Goal: Information Seeking & Learning: Learn about a topic

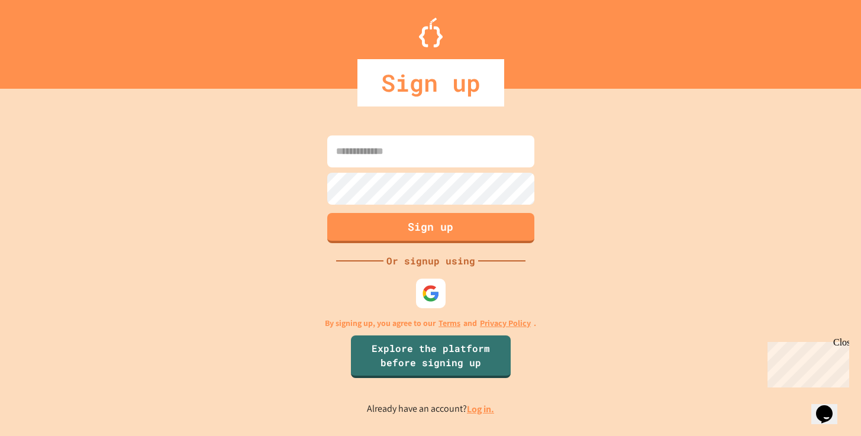
click at [379, 147] on input at bounding box center [430, 151] width 207 height 32
type input "**********"
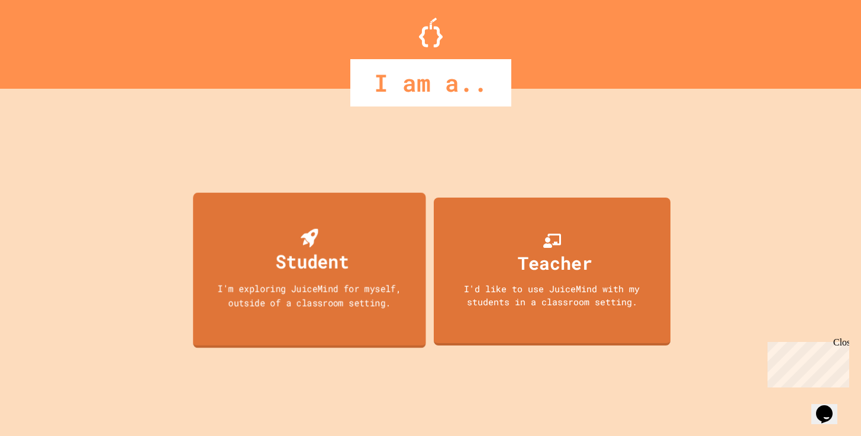
click at [369, 295] on div "I'm exploring JuiceMind for myself, outside of a classroom setting." at bounding box center [308, 295] width 209 height 28
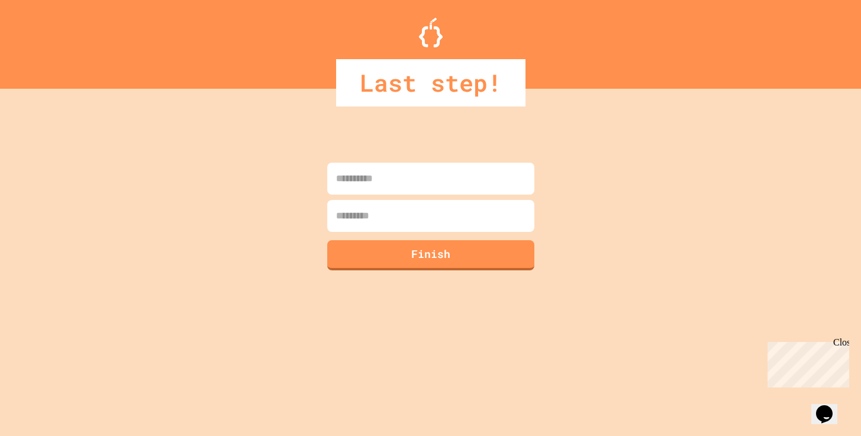
click at [366, 182] on input at bounding box center [430, 179] width 207 height 32
type input "*****"
click at [367, 212] on input at bounding box center [430, 216] width 207 height 32
type input "**********"
click at [373, 250] on button "Finish" at bounding box center [430, 253] width 211 height 31
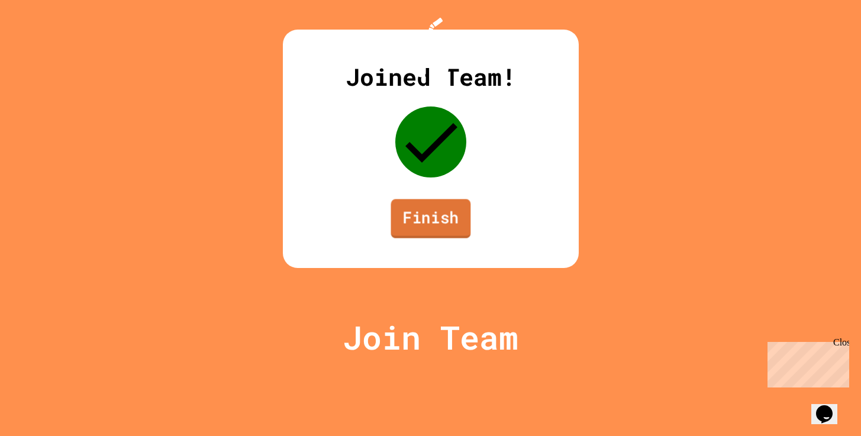
click at [417, 238] on link "Finish" at bounding box center [431, 218] width 80 height 39
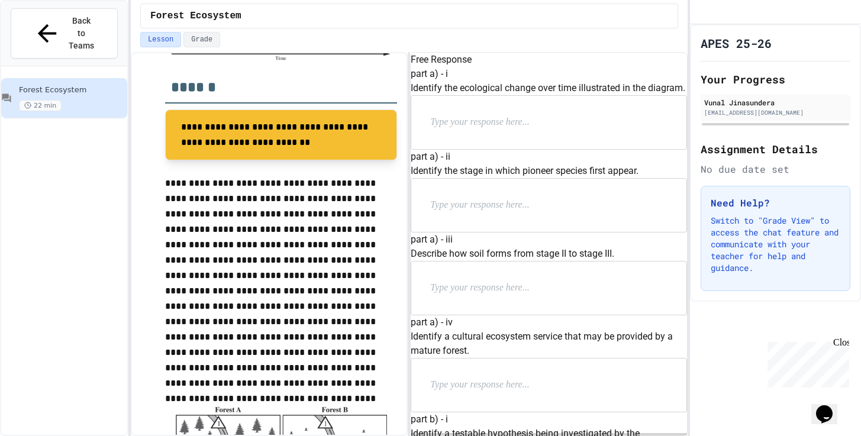
click at [493, 130] on p at bounding box center [507, 122] width 154 height 15
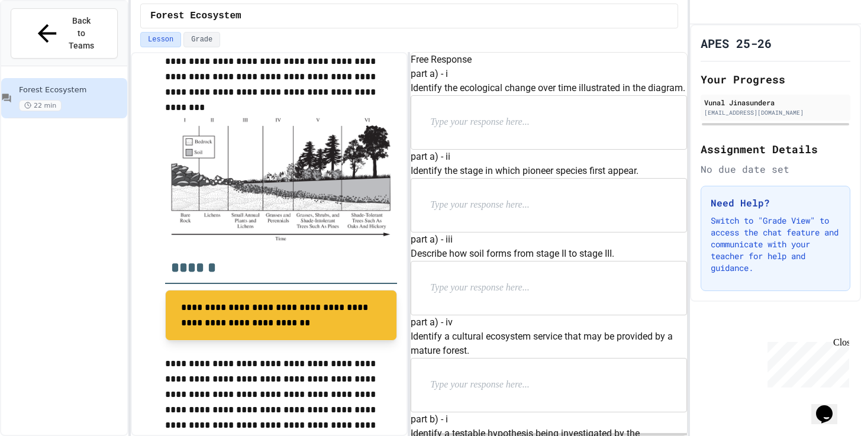
click at [295, 270] on h2 "******" at bounding box center [281, 263] width 232 height 41
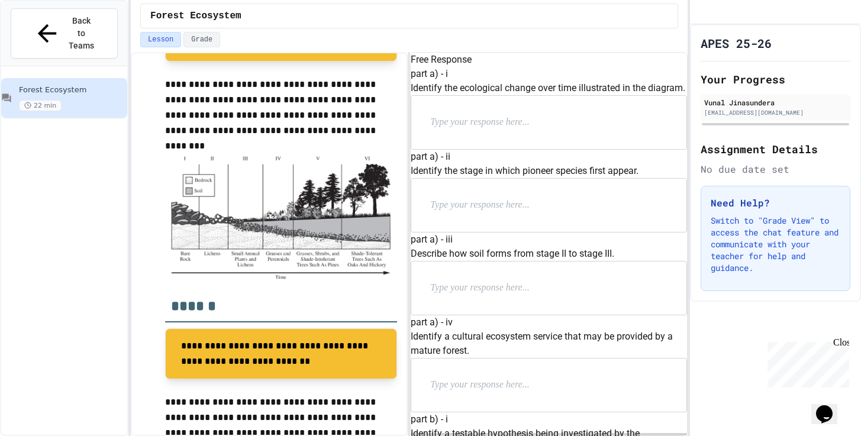
scroll to position [402, 0]
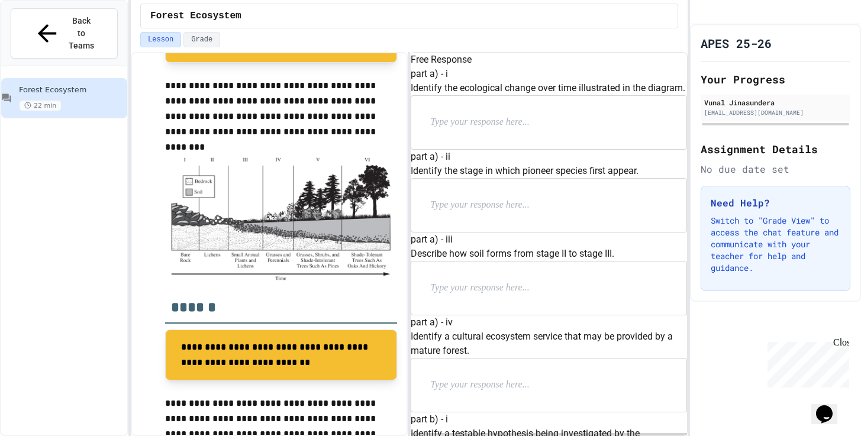
click at [508, 130] on p at bounding box center [507, 122] width 154 height 15
click at [521, 213] on p at bounding box center [507, 205] width 154 height 15
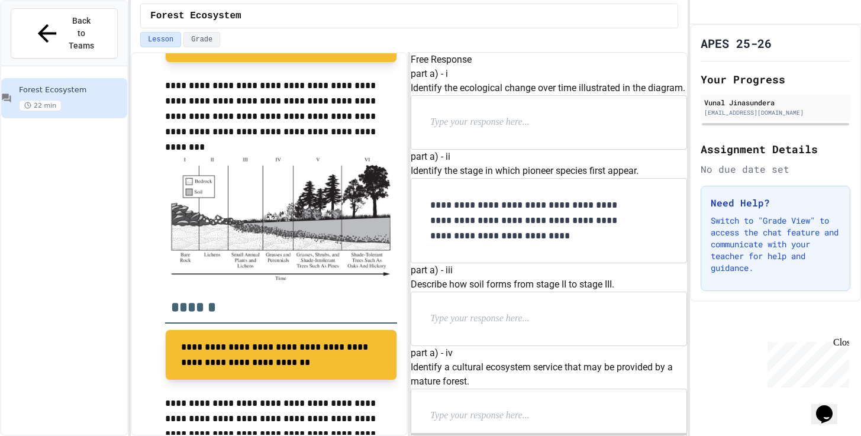
scroll to position [135, 0]
click at [521, 317] on p at bounding box center [507, 318] width 154 height 15
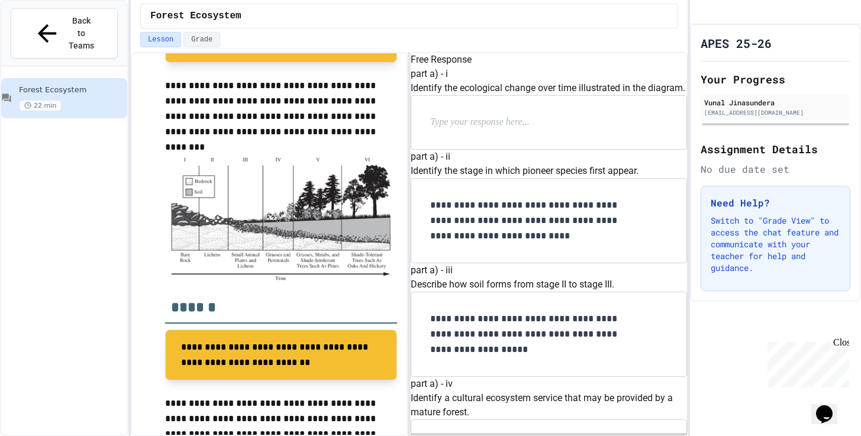
scroll to position [0, 0]
click at [507, 130] on p at bounding box center [507, 122] width 154 height 15
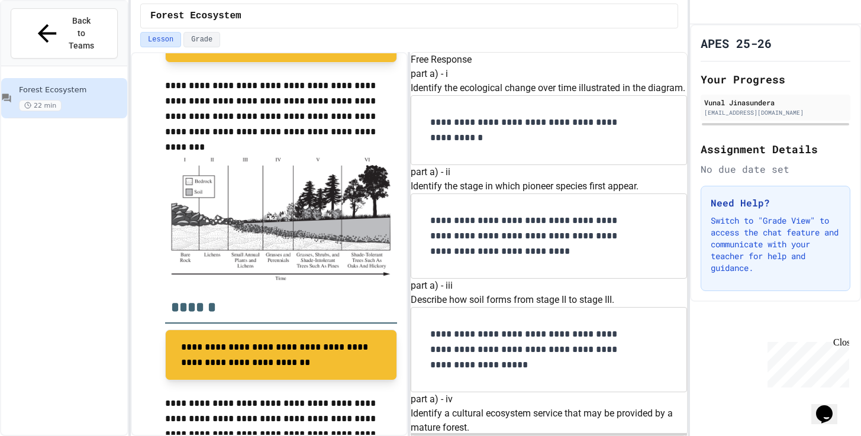
scroll to position [486, 0]
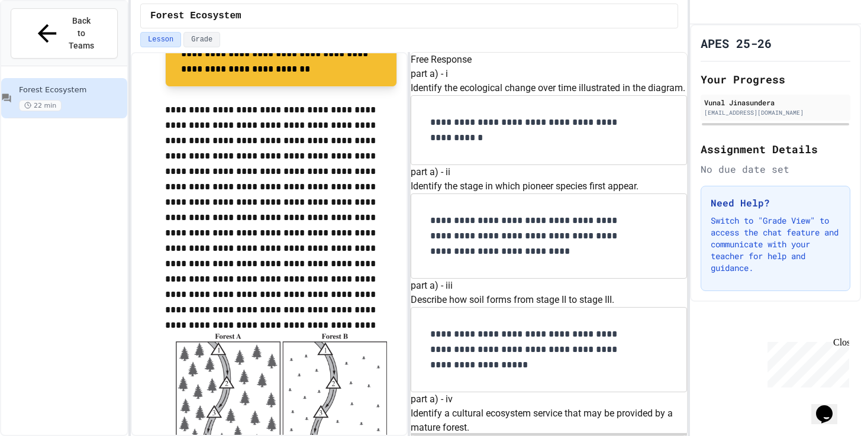
scroll to position [696, 0]
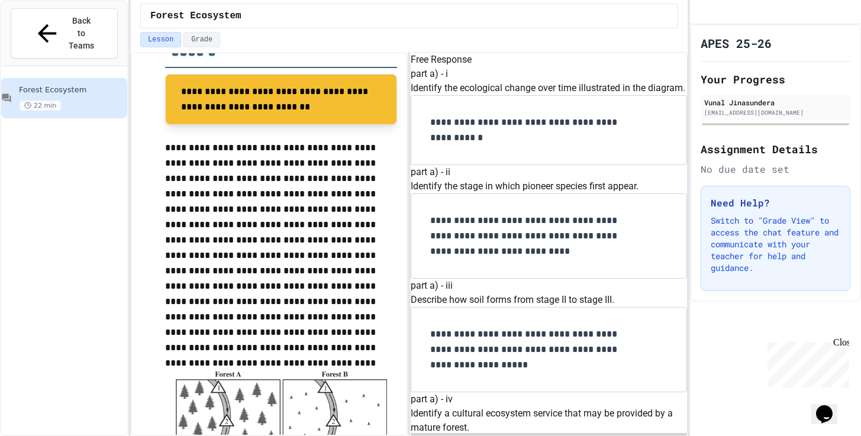
scroll to position [780, 0]
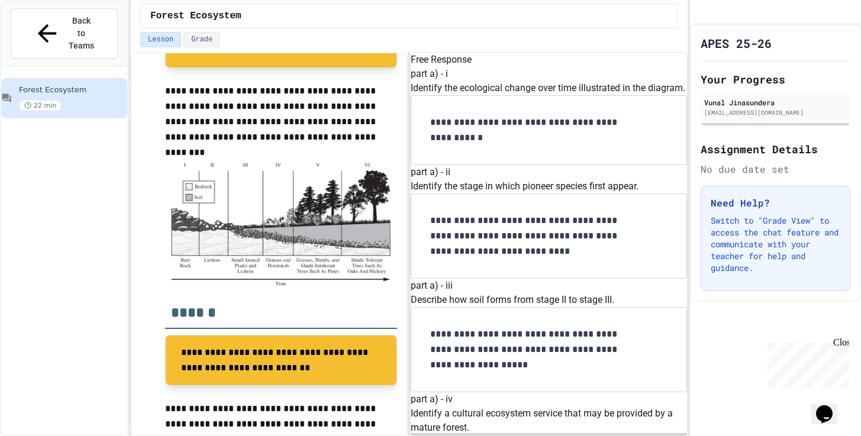
scroll to position [373, 0]
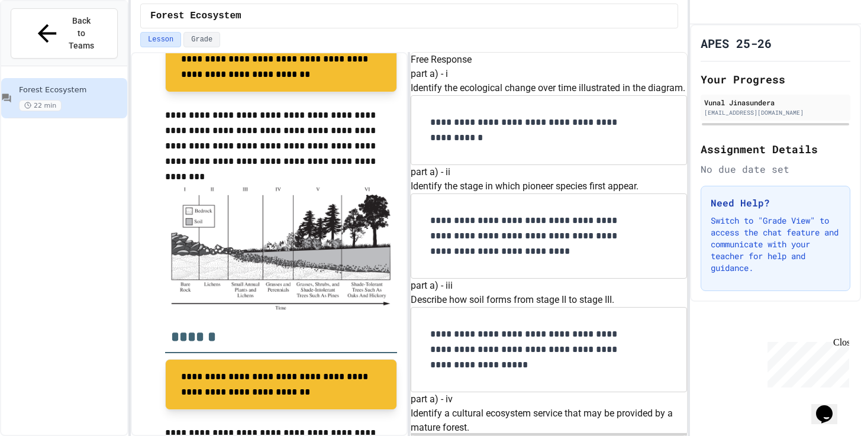
click at [618, 146] on p "**********" at bounding box center [529, 130] width 198 height 31
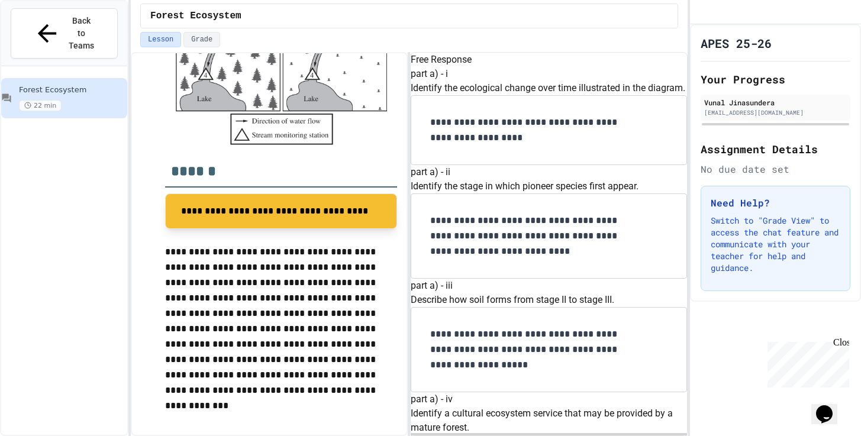
scroll to position [0, 0]
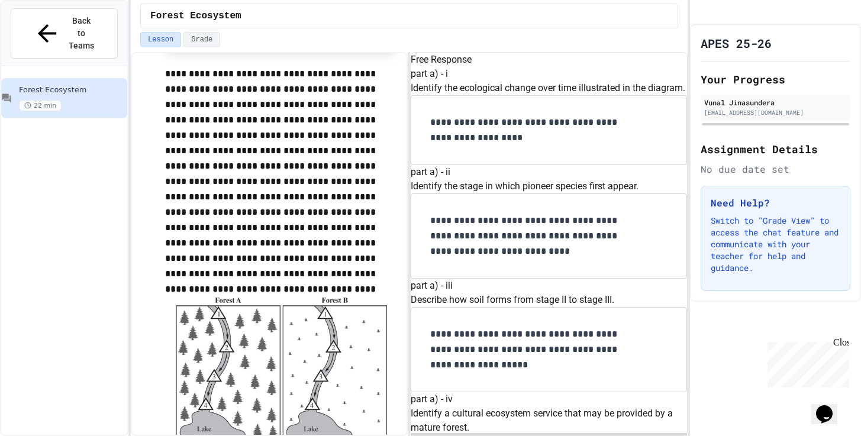
scroll to position [0, 0]
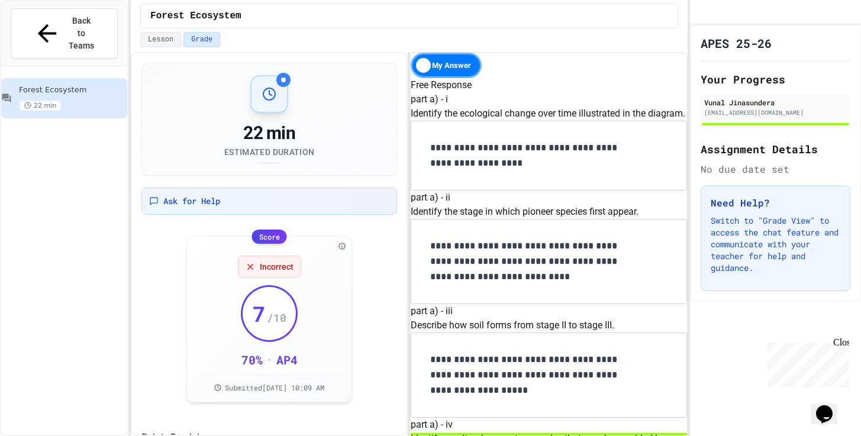
scroll to position [276, 0]
click at [277, 270] on span "Incorrect" at bounding box center [277, 266] width 34 height 12
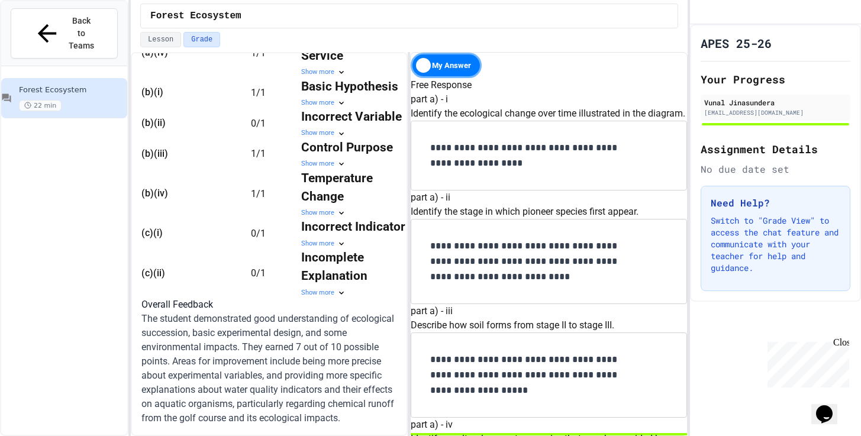
scroll to position [754, 0]
click at [304, 298] on div "Show more" at bounding box center [354, 293] width 107 height 10
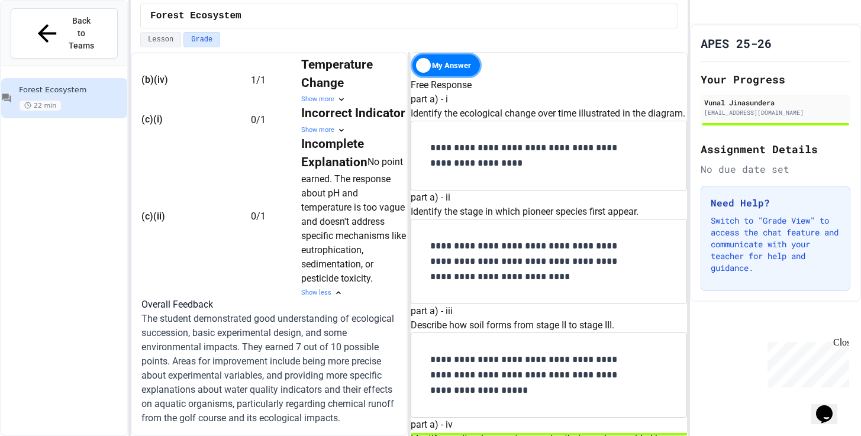
scroll to position [848, 0]
click at [301, 298] on div "Show less" at bounding box center [354, 293] width 107 height 10
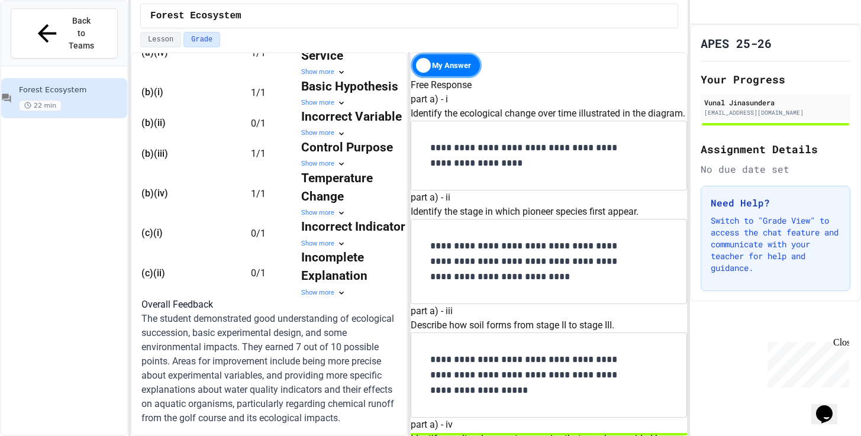
click at [301, 239] on div "Show more" at bounding box center [354, 244] width 107 height 10
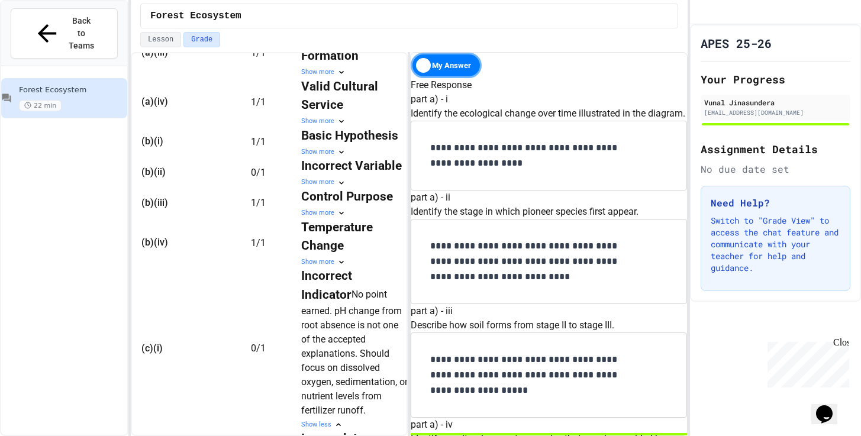
scroll to position [0, 0]
click at [301, 188] on div "Show more" at bounding box center [354, 183] width 107 height 10
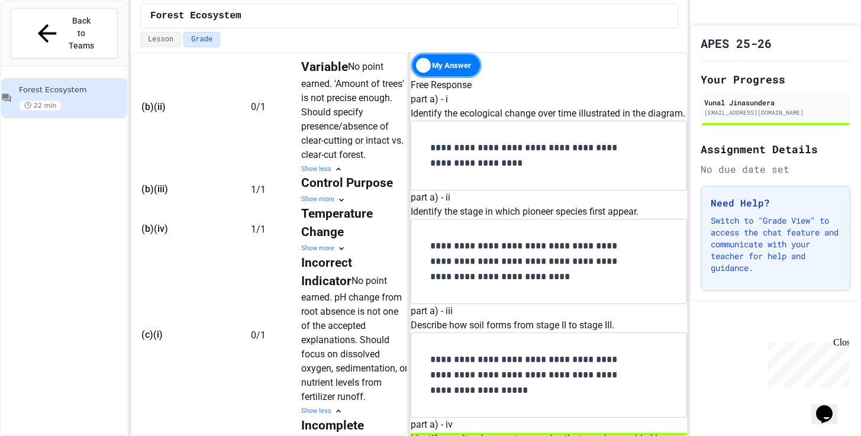
scroll to position [663, 0]
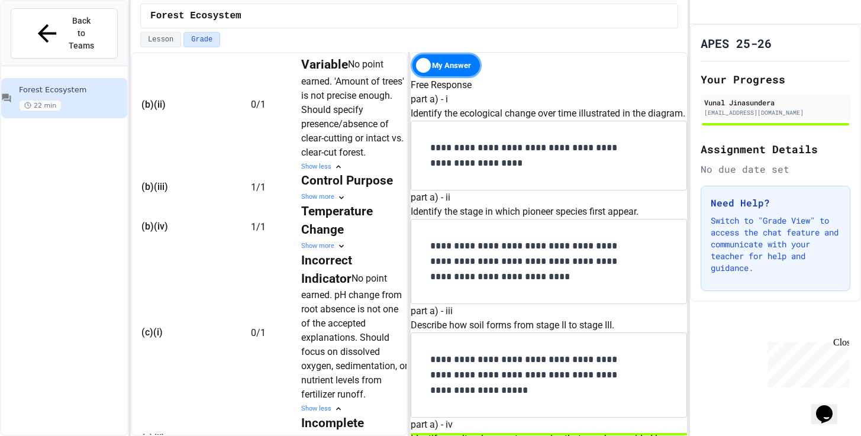
drag, startPoint x: 622, startPoint y: 318, endPoint x: 565, endPoint y: 301, distance: 59.7
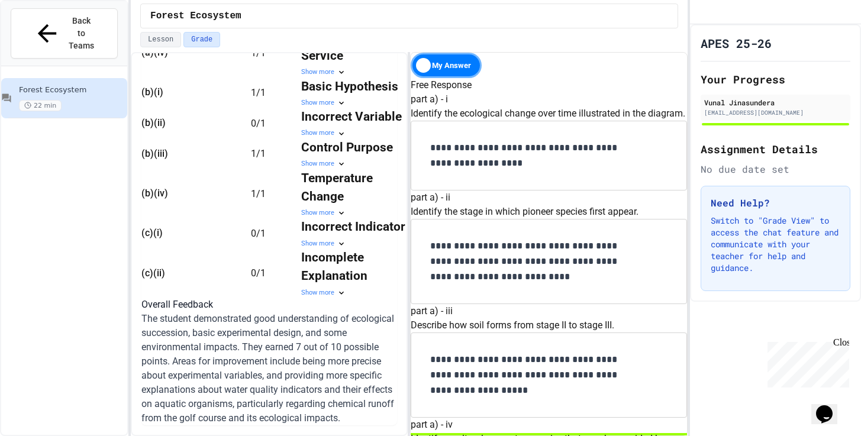
scroll to position [671, 0]
click at [301, 138] on div "Show more" at bounding box center [354, 133] width 107 height 10
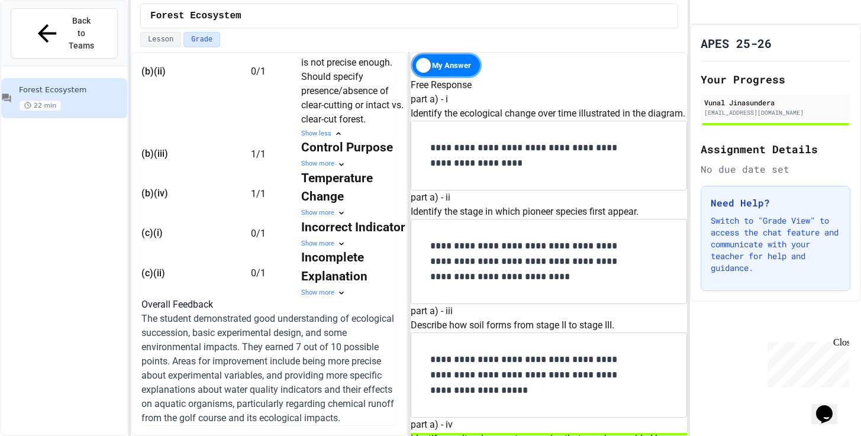
scroll to position [856, 0]
click at [309, 249] on div "Show more" at bounding box center [354, 244] width 107 height 10
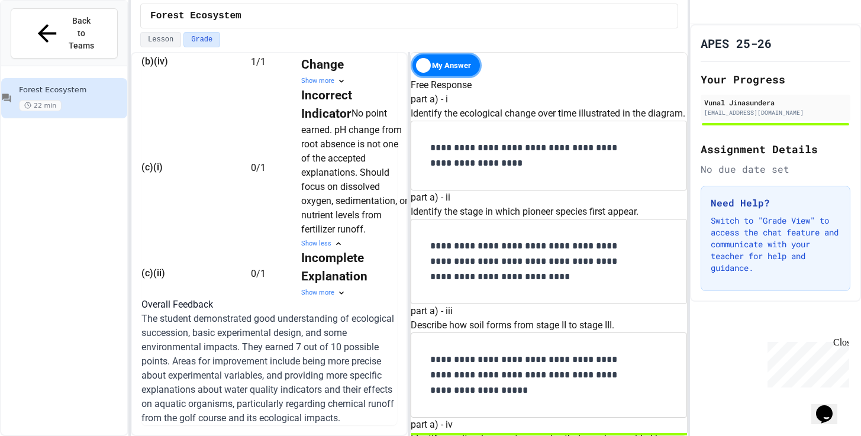
scroll to position [996, 0]
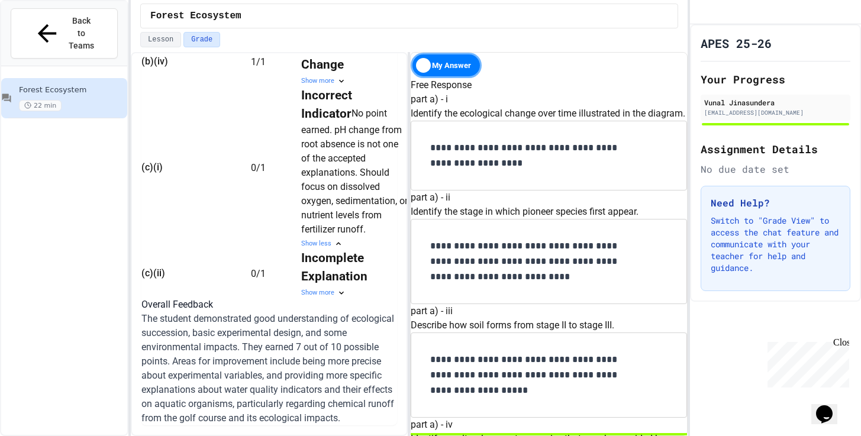
click at [307, 298] on div "Show more" at bounding box center [354, 293] width 107 height 10
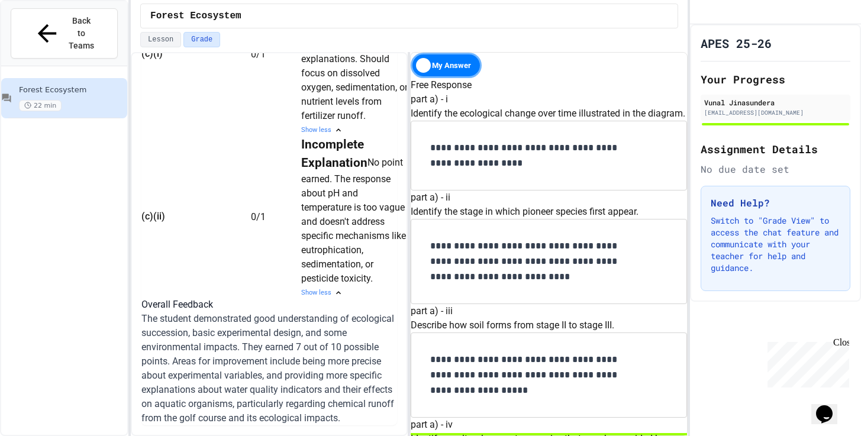
scroll to position [0, 0]
drag, startPoint x: 569, startPoint y: 359, endPoint x: 584, endPoint y: 320, distance: 41.8
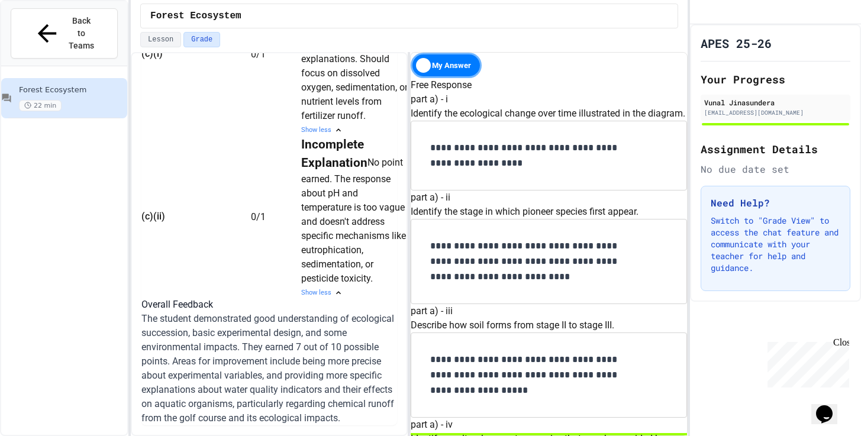
scroll to position [1323, 0]
click at [322, 286] on div "Incomplete Explanation No point earned. The response about pH and temperature i…" at bounding box center [354, 210] width 107 height 150
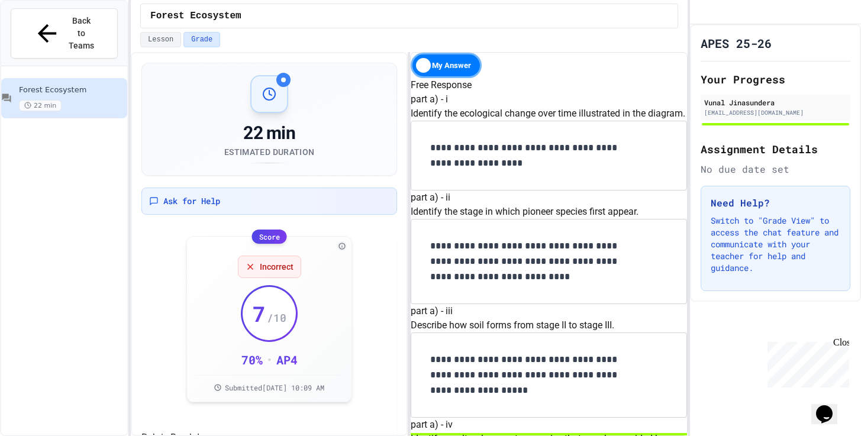
scroll to position [0, 0]
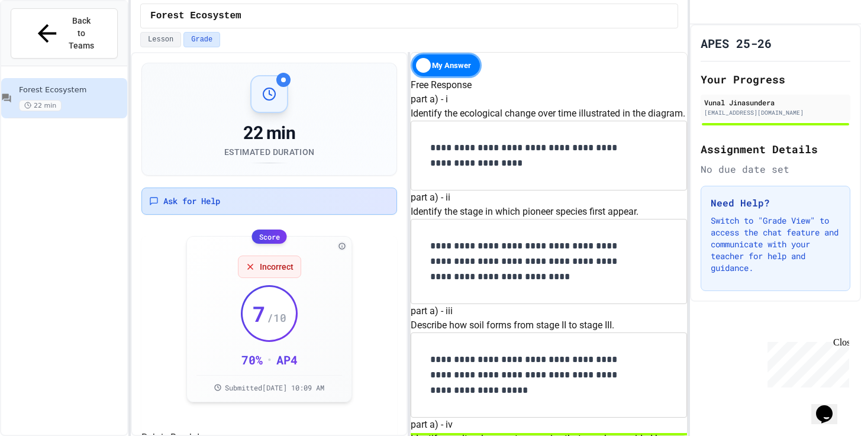
scroll to position [1338, 0]
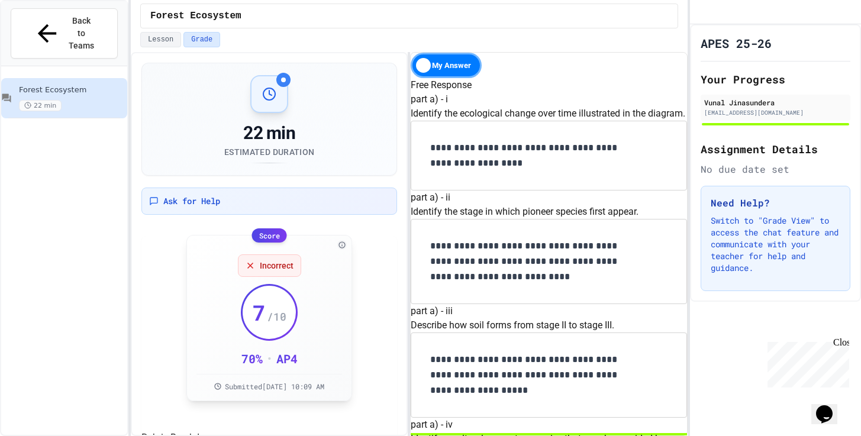
click at [275, 266] on span "Incorrect" at bounding box center [277, 266] width 34 height 12
click at [819, 402] on div "Chat with us now!" at bounding box center [805, 407] width 77 height 11
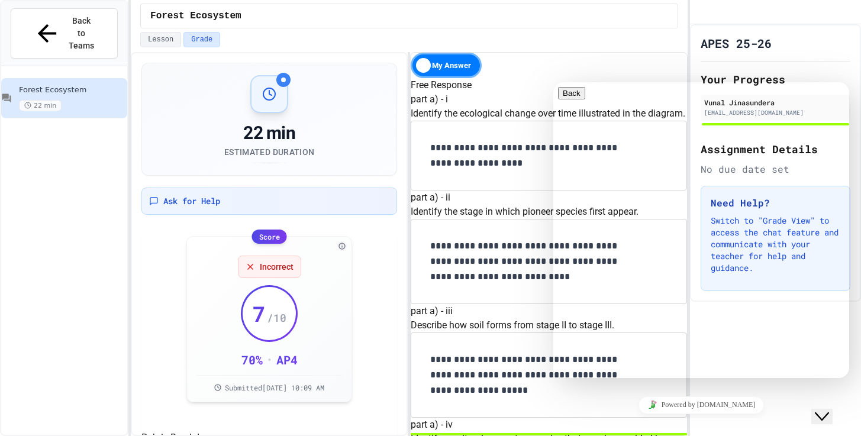
click at [624, 420] on textarea at bounding box center [604, 424] width 92 height 9
type textarea "**********"
click at [573, 99] on button "Back" at bounding box center [571, 93] width 27 height 12
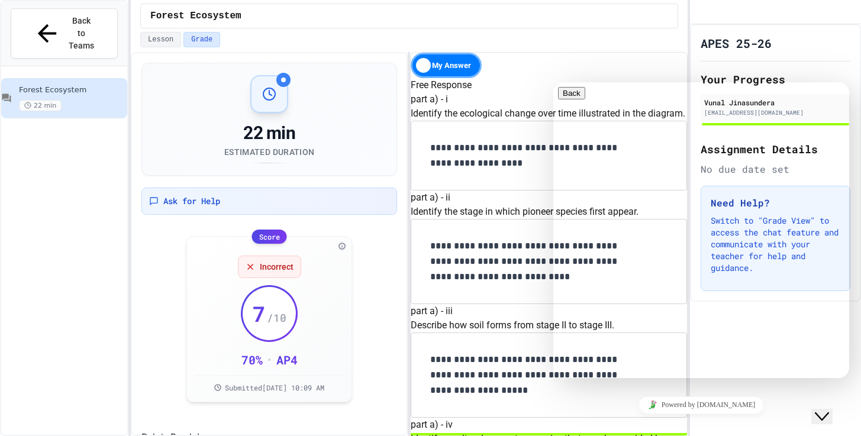
click at [828, 409] on icon "Close Chat This icon closes the chat window." at bounding box center [822, 416] width 14 height 14
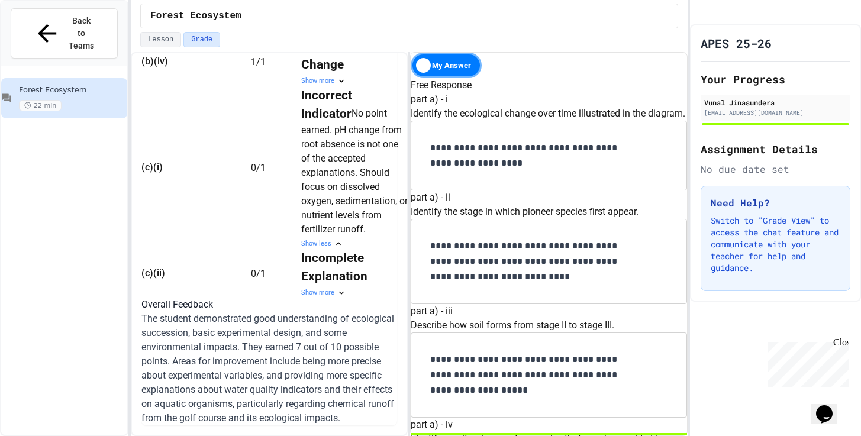
scroll to position [0, 0]
click at [306, 312] on p "The student demonstrated good understanding of ecological succession, basic exp…" at bounding box center [269, 369] width 256 height 114
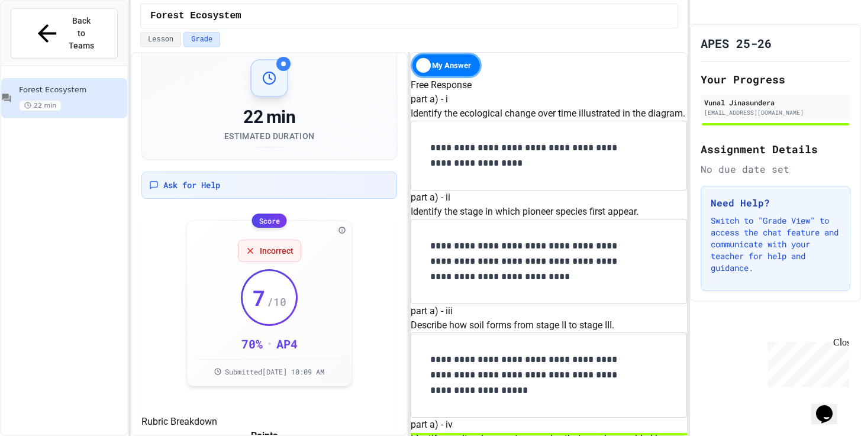
scroll to position [18, 0]
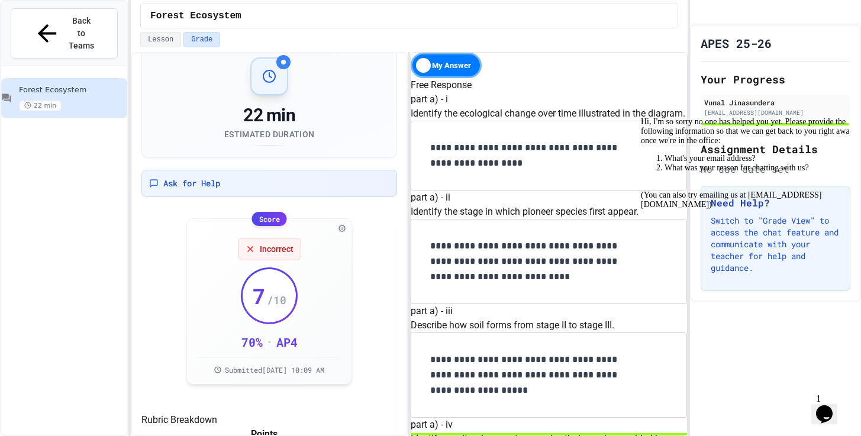
click at [753, 388] on div "APES 25-26 Your Progress Vunal Jinasundera [EMAIL_ADDRESS][DOMAIN_NAME] Assignm…" at bounding box center [775, 230] width 171 height 412
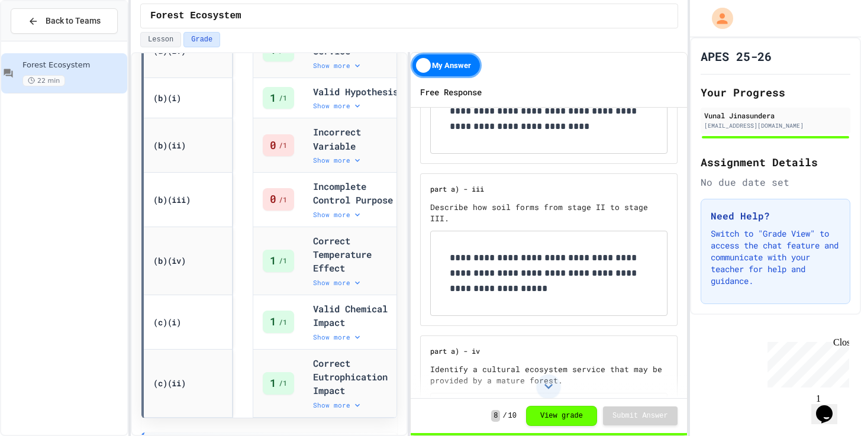
scroll to position [611, 0]
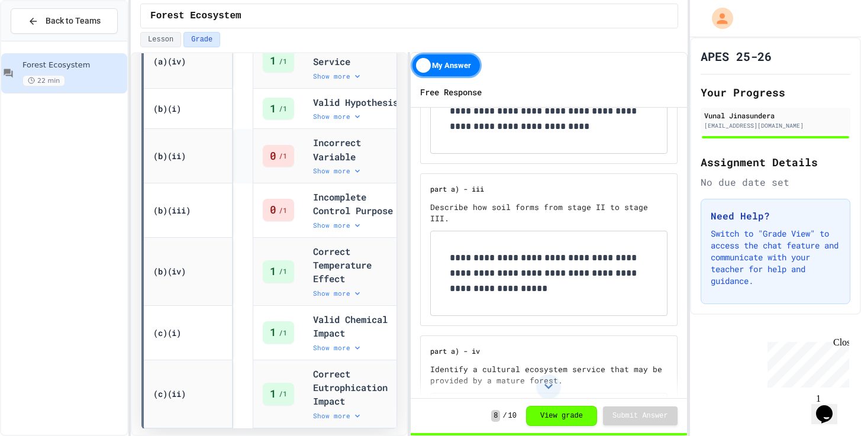
click at [313, 176] on div "Show more" at bounding box center [357, 170] width 88 height 9
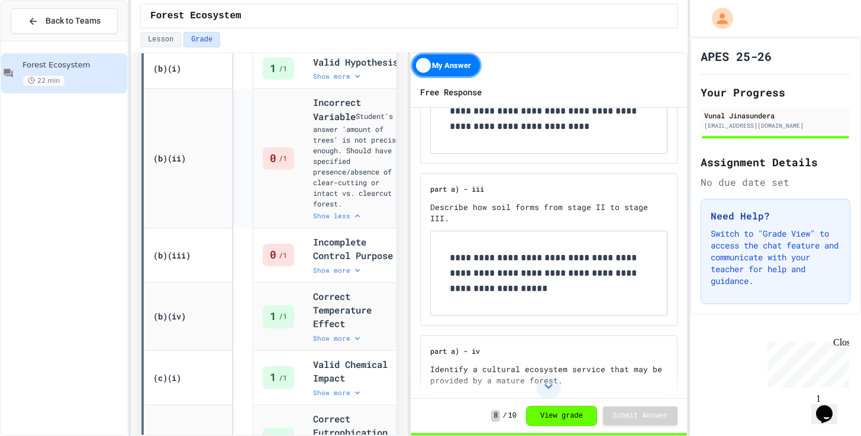
scroll to position [713, 0]
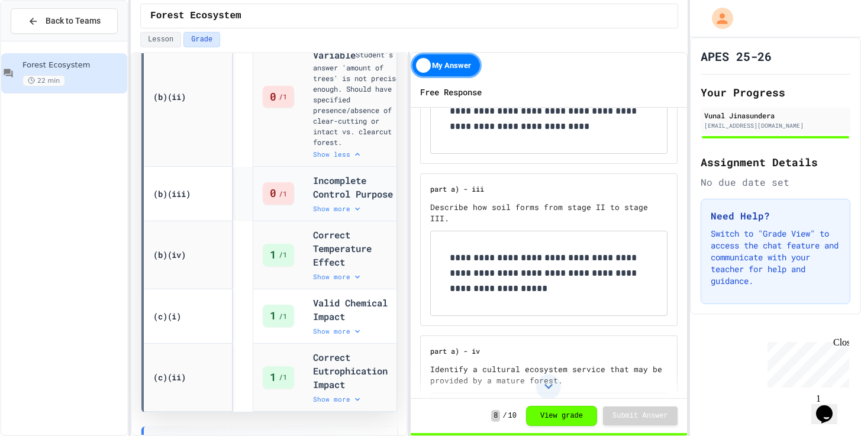
click at [313, 214] on div "Show more" at bounding box center [357, 208] width 88 height 9
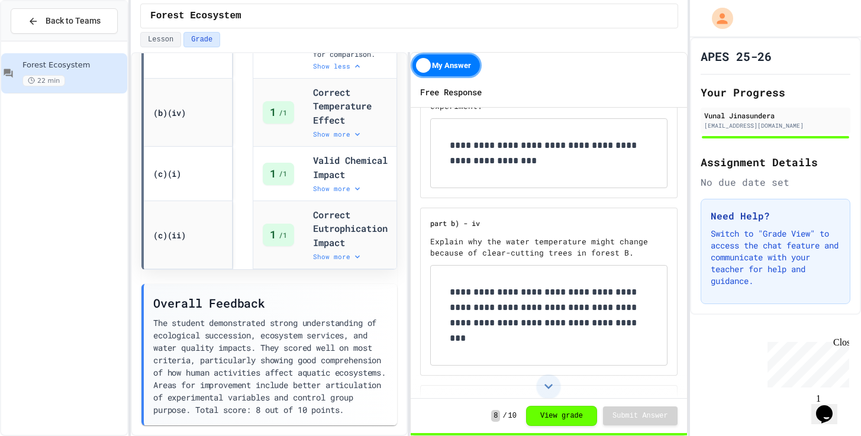
scroll to position [1050, 0]
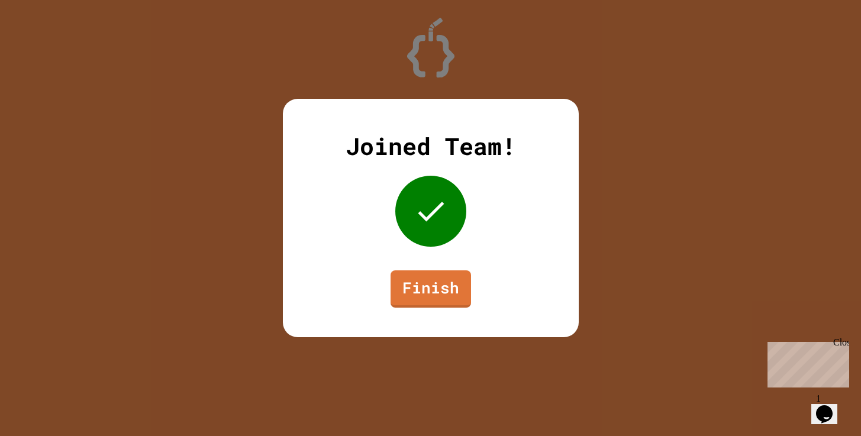
click at [437, 269] on div "Joined Team! Finish" at bounding box center [431, 218] width 296 height 238
click at [421, 191] on div at bounding box center [430, 211] width 71 height 71
click at [426, 290] on link "Finish" at bounding box center [431, 287] width 80 height 39
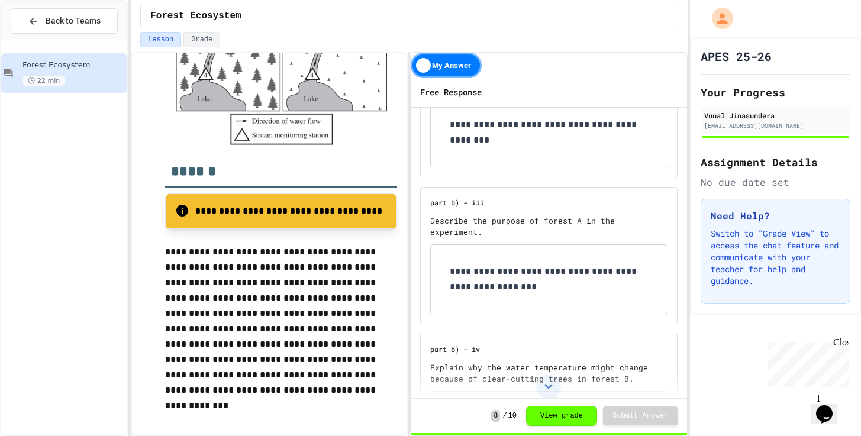
scroll to position [889, 0]
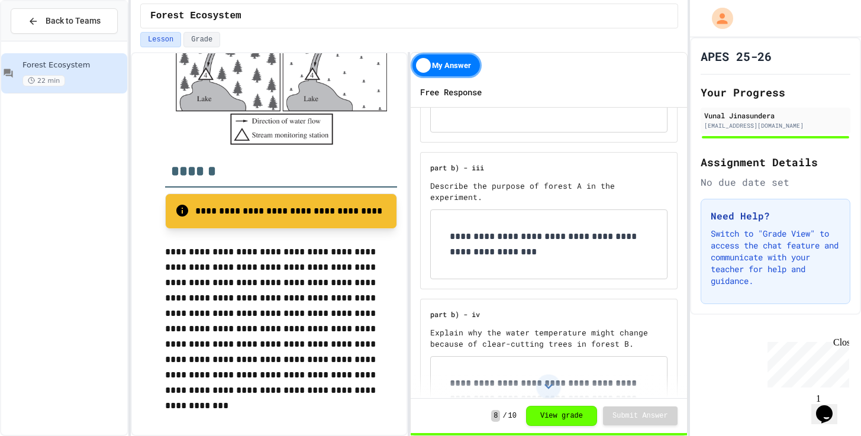
click at [512, 229] on p "**********" at bounding box center [549, 244] width 198 height 31
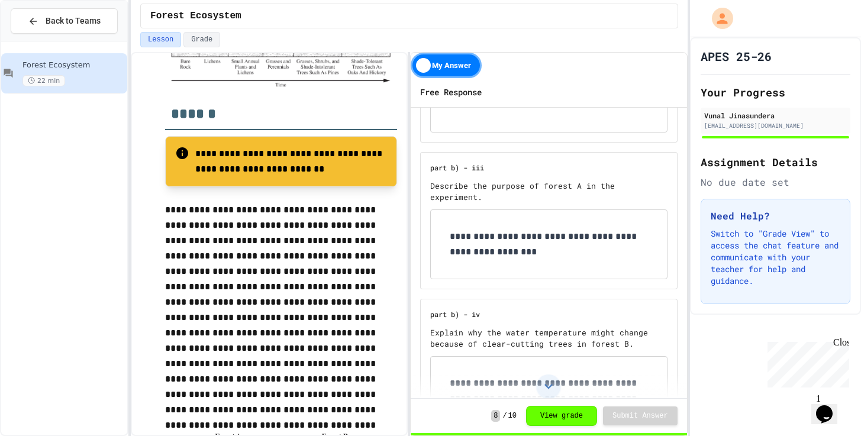
scroll to position [539, 0]
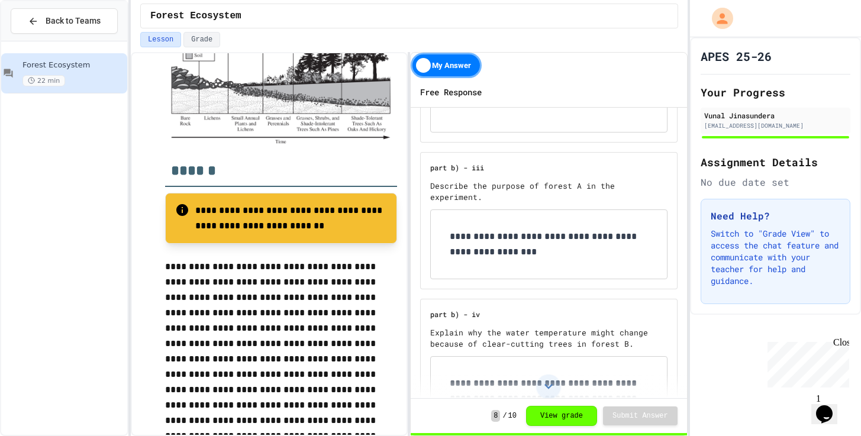
click at [438, 61] on div "My Answer" at bounding box center [446, 65] width 71 height 25
click at [456, 67] on div "Solution" at bounding box center [446, 65] width 71 height 25
click at [442, 72] on div "My Answer" at bounding box center [446, 65] width 71 height 25
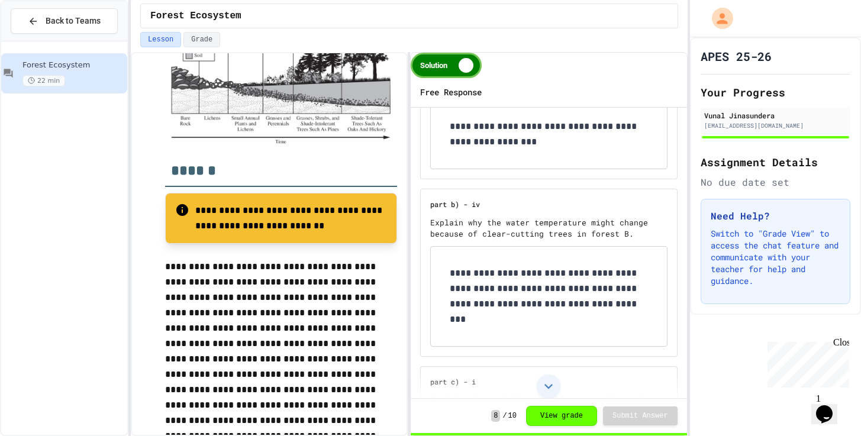
scroll to position [1021, 0]
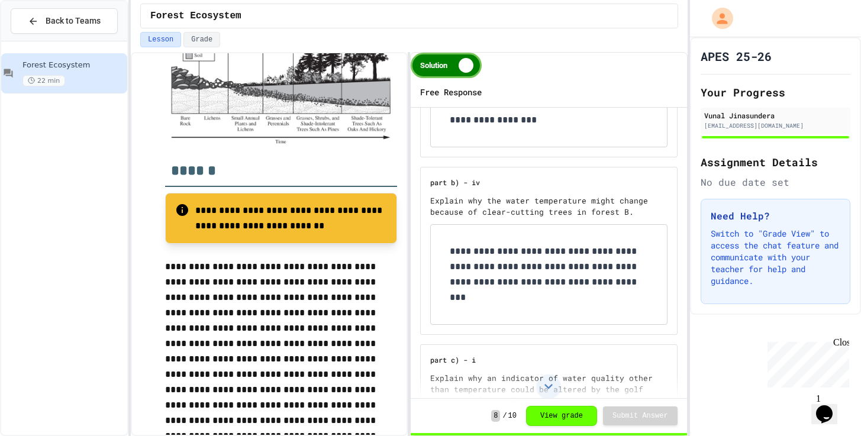
click at [524, 248] on p "**********" at bounding box center [549, 275] width 198 height 62
click at [464, 74] on div "Solution" at bounding box center [446, 65] width 71 height 25
click at [206, 38] on button "Grade" at bounding box center [201, 39] width 37 height 15
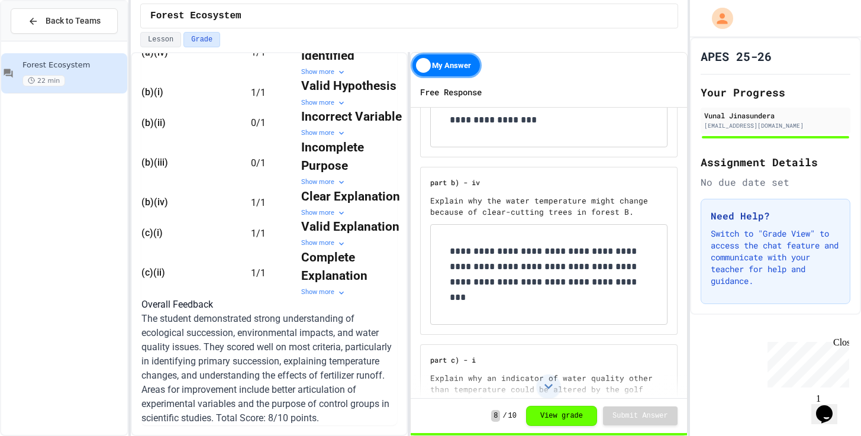
scroll to position [688, 0]
click at [301, 182] on div "Show more" at bounding box center [354, 183] width 107 height 10
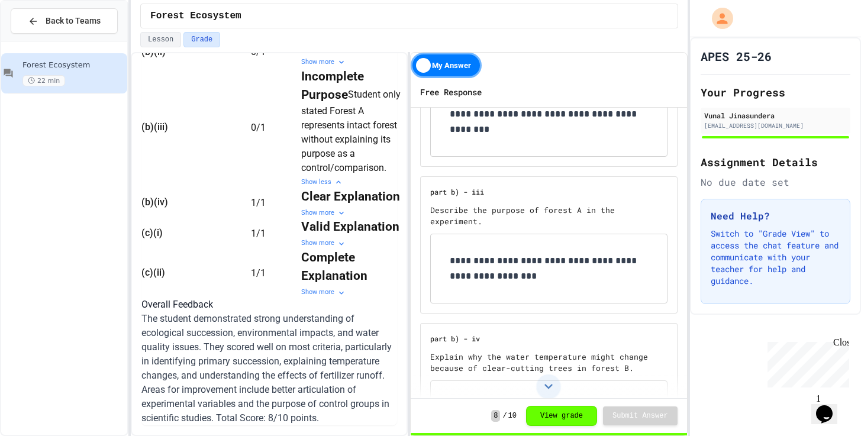
scroll to position [851, 0]
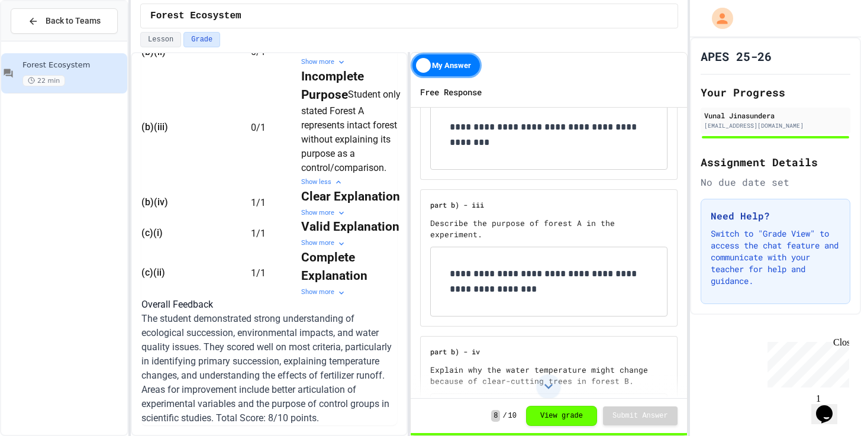
click at [508, 266] on p "**********" at bounding box center [549, 281] width 198 height 31
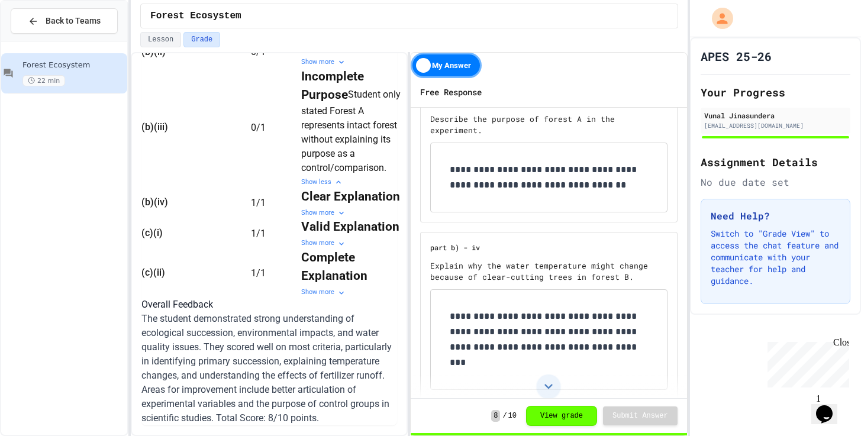
scroll to position [959, 0]
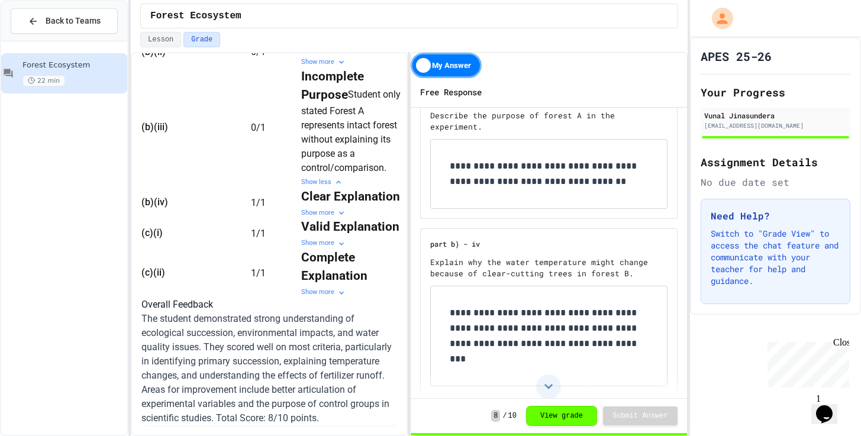
click at [533, 317] on p "**********" at bounding box center [549, 336] width 198 height 62
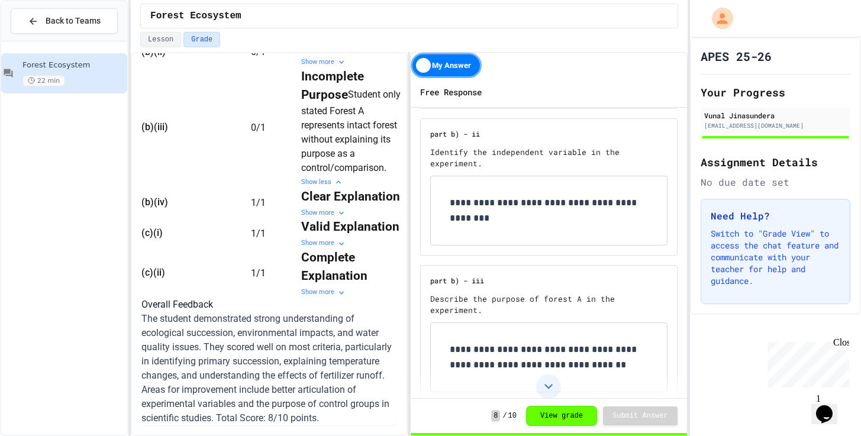
scroll to position [769, 0]
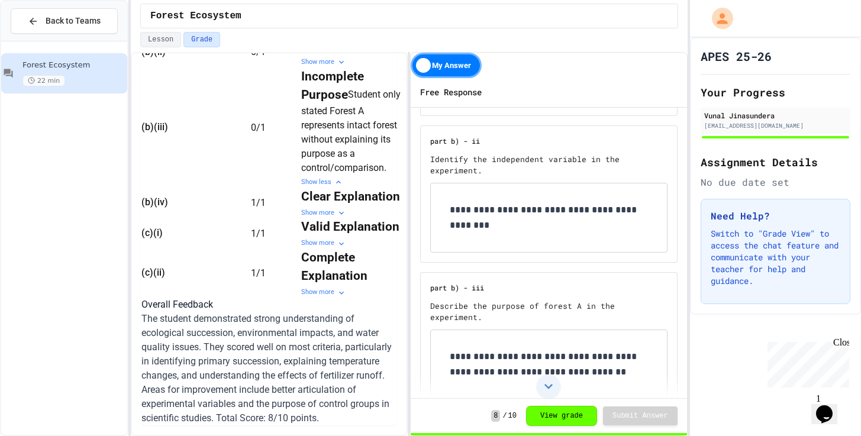
click at [488, 206] on p "**********" at bounding box center [549, 217] width 198 height 31
click at [301, 67] on div "Show more" at bounding box center [354, 62] width 107 height 10
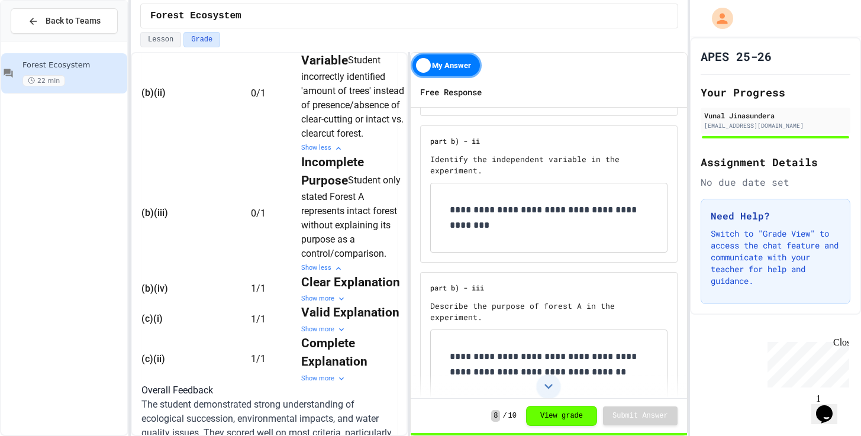
click at [493, 211] on p "**********" at bounding box center [549, 217] width 198 height 31
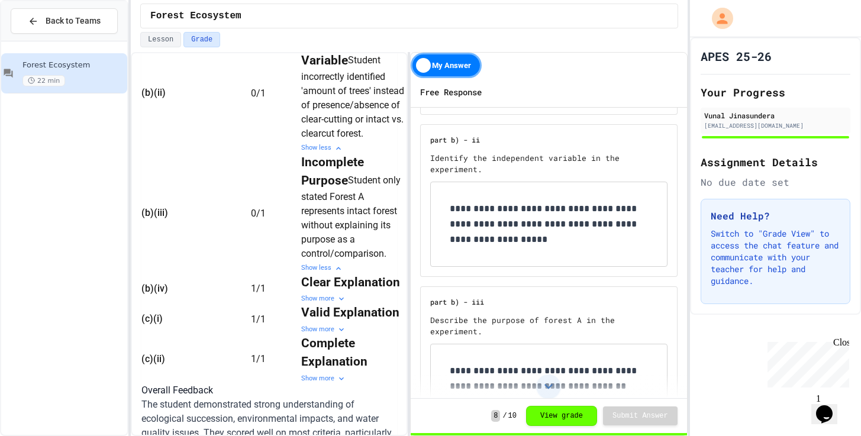
click at [573, 206] on p "**********" at bounding box center [549, 224] width 198 height 46
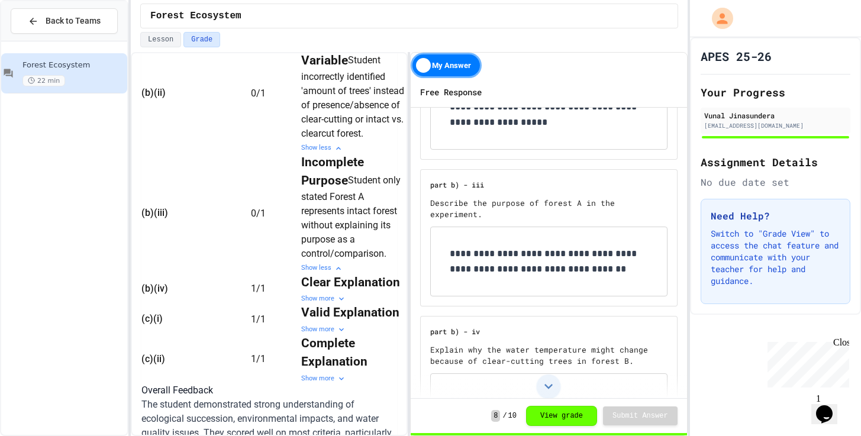
click at [540, 246] on p "**********" at bounding box center [549, 261] width 198 height 31
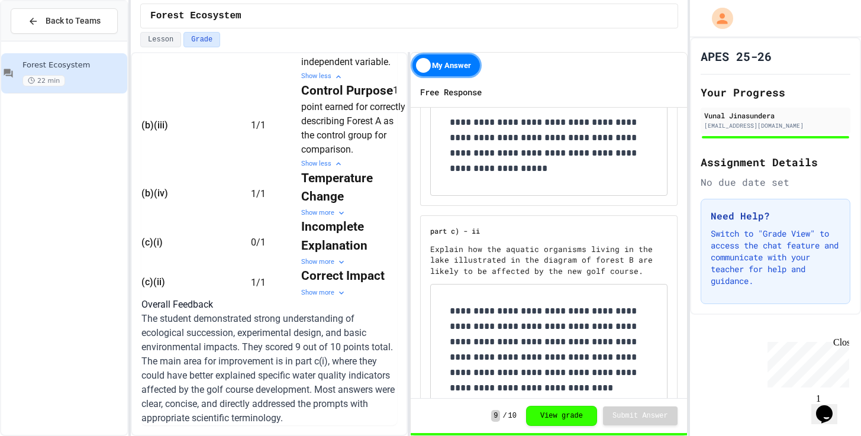
scroll to position [959, 0]
click at [306, 257] on div "Show more" at bounding box center [354, 262] width 107 height 10
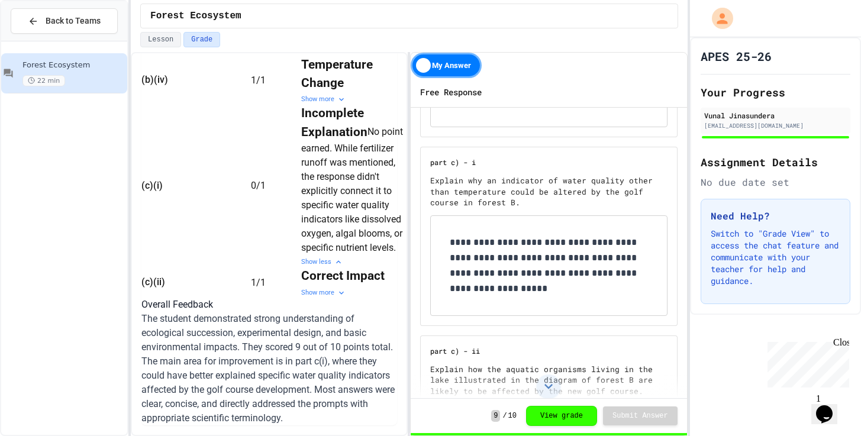
scroll to position [1224, 0]
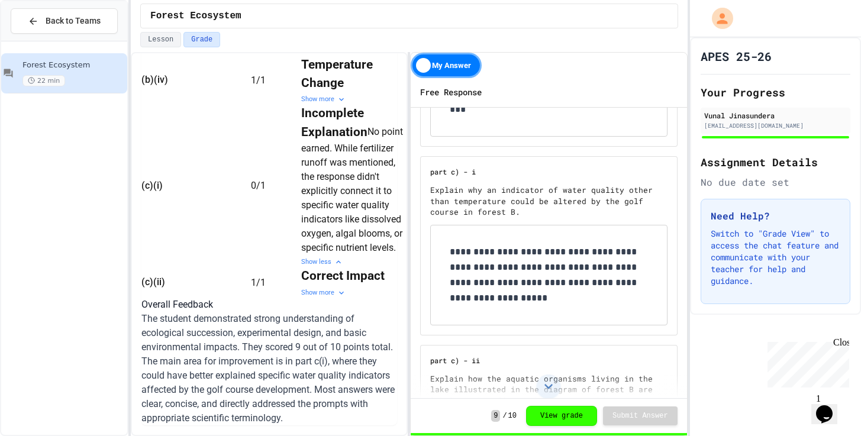
click at [522, 270] on p "**********" at bounding box center [549, 275] width 198 height 62
click at [489, 244] on p "**********" at bounding box center [549, 275] width 198 height 62
click at [656, 267] on div "**********" at bounding box center [548, 274] width 235 height 99
click at [646, 267] on p "**********" at bounding box center [549, 275] width 198 height 62
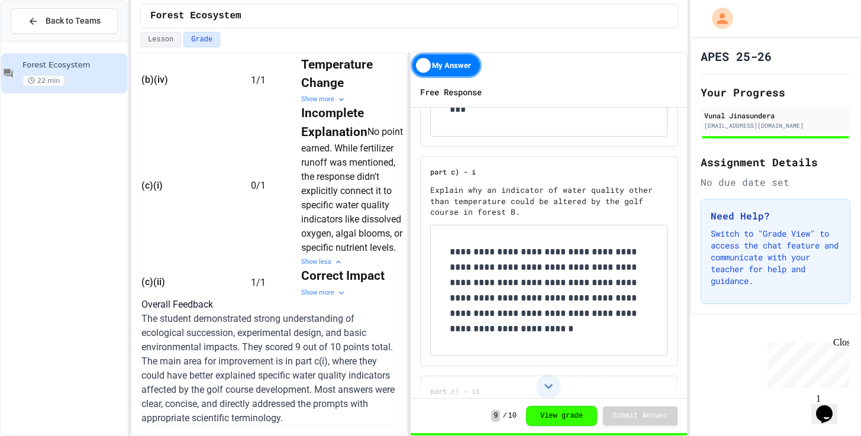
click at [622, 285] on p "**********" at bounding box center [549, 290] width 198 height 92
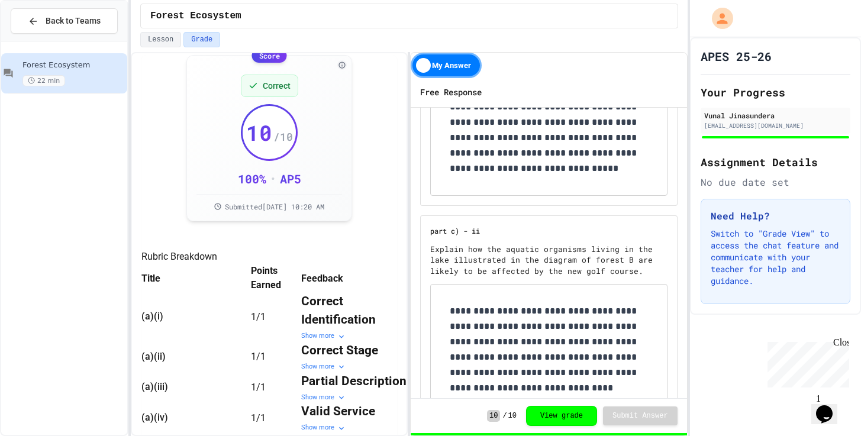
scroll to position [0, 0]
